Goal: Register for event/course: Register for event/course

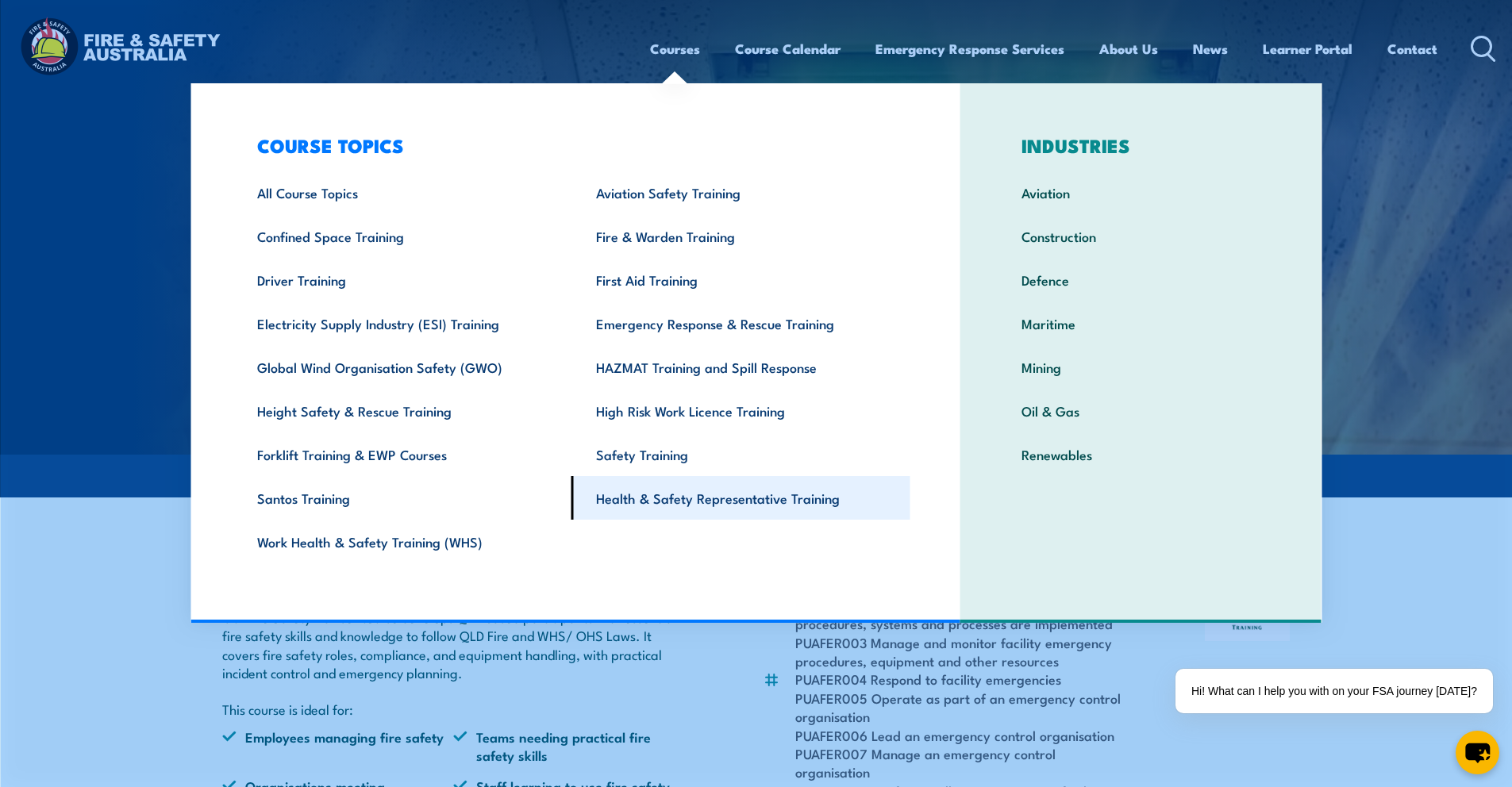
click at [650, 510] on link "Health & Safety Representative Training" at bounding box center [741, 497] width 338 height 44
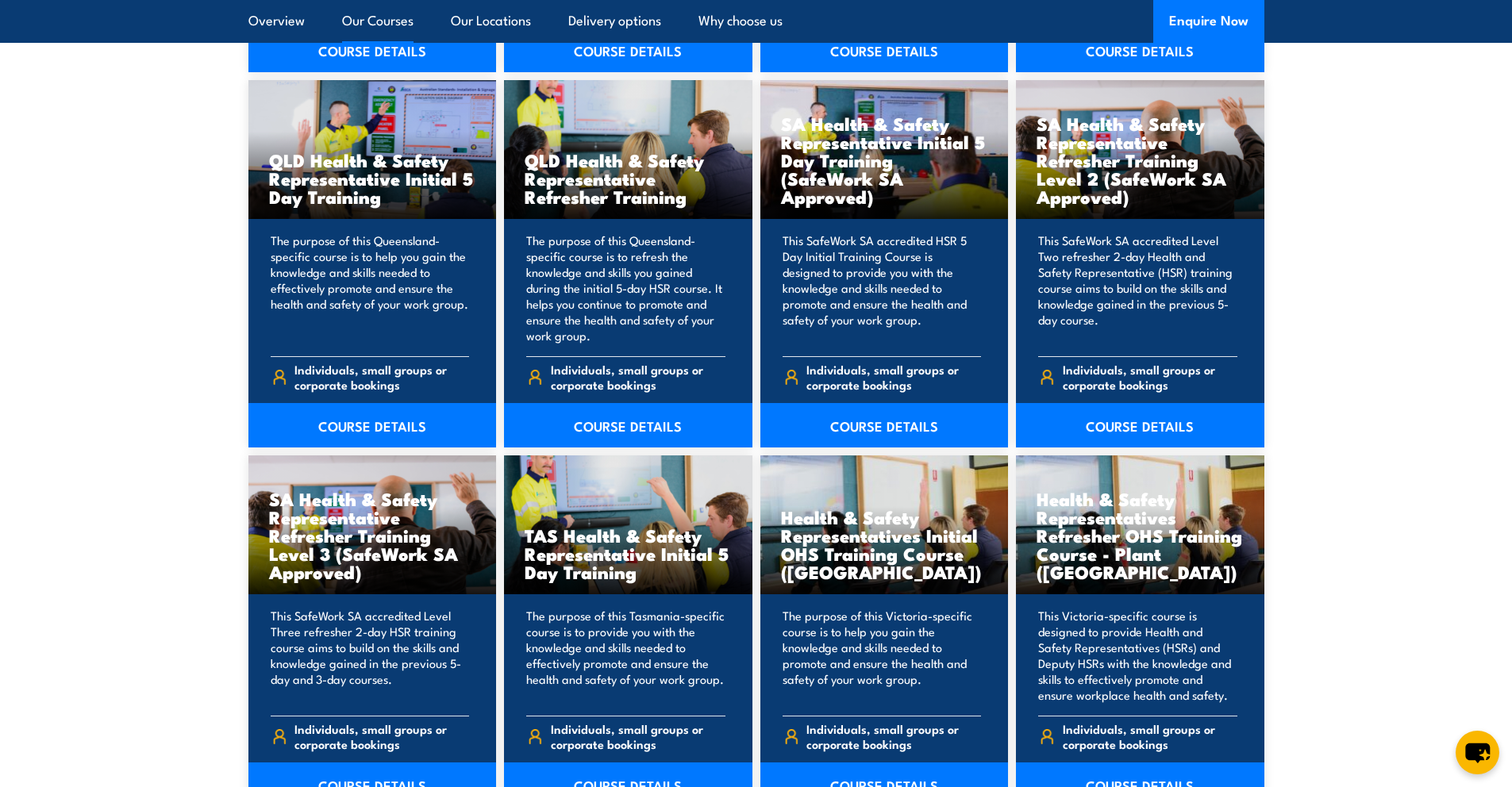
scroll to position [1955, 0]
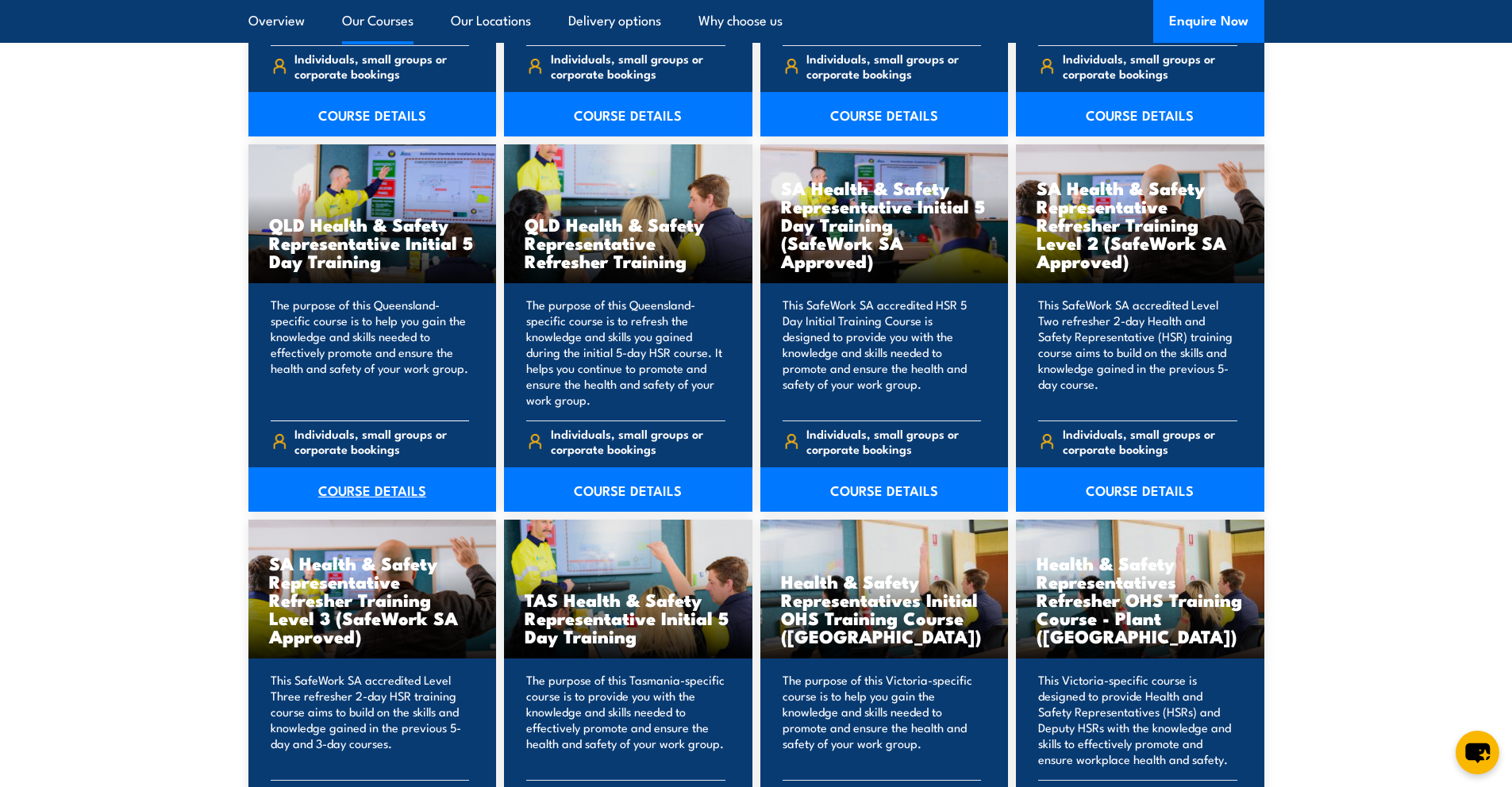
click at [379, 502] on link "COURSE DETAILS" at bounding box center [373, 490] width 249 height 45
